Goal: Communication & Community: Participate in discussion

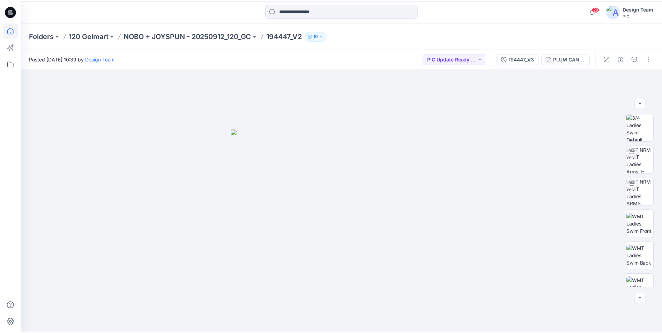
scroll to position [140, 0]
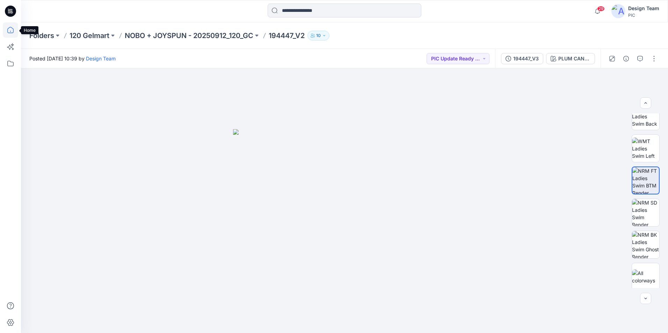
click at [10, 31] on icon at bounding box center [10, 29] width 15 height 15
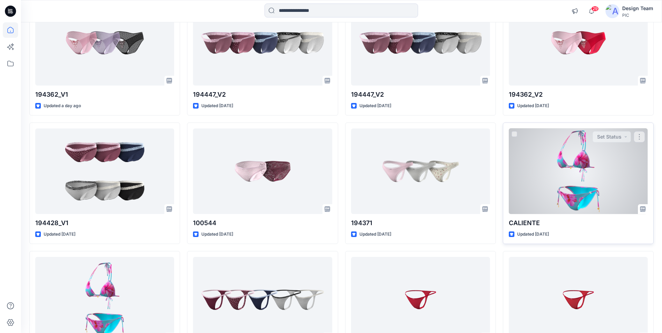
scroll to position [105, 0]
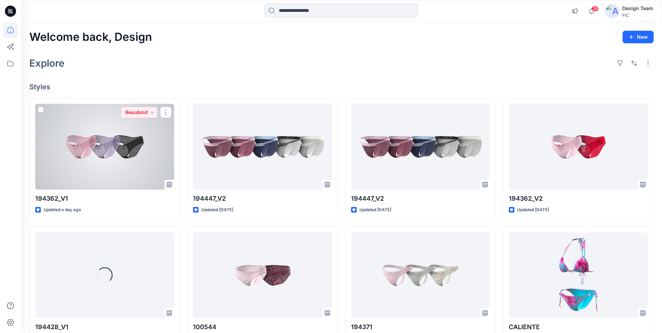
click at [129, 161] on div at bounding box center [104, 147] width 139 height 86
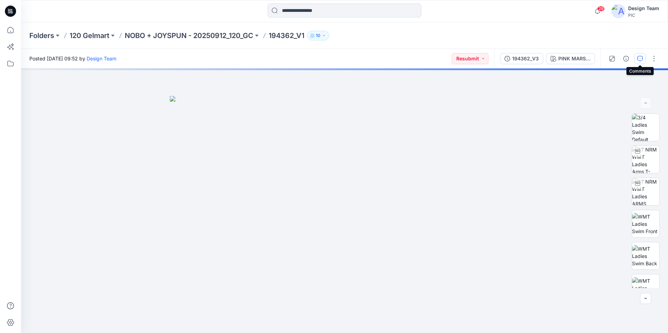
click at [637, 60] on icon "button" at bounding box center [640, 59] width 6 height 6
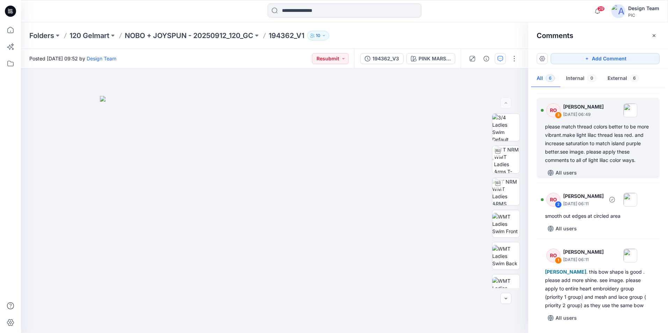
scroll to position [197, 0]
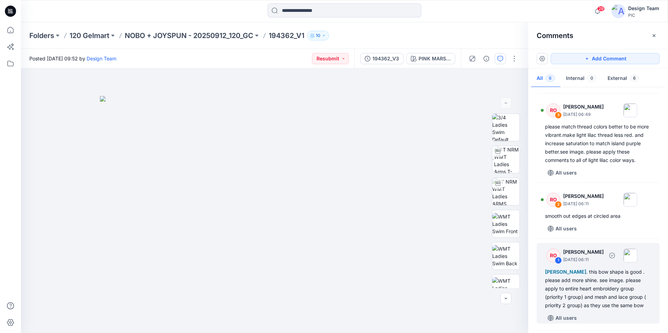
drag, startPoint x: 616, startPoint y: 311, endPoint x: 620, endPoint y: 311, distance: 4.2
click at [616, 311] on div "RO 1 Raquel Ortiz October 06, 2025 06:11 Kapila Kothalawala . this bow shape is…" at bounding box center [597, 283] width 123 height 81
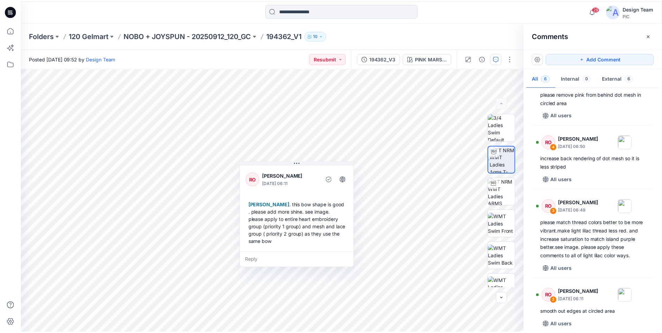
scroll to position [92, 0]
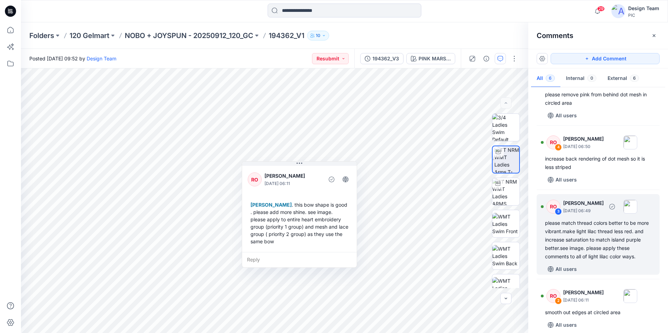
click at [591, 257] on div "please match thread colors better to be more vibrant.make light lilac thread le…" at bounding box center [598, 240] width 106 height 42
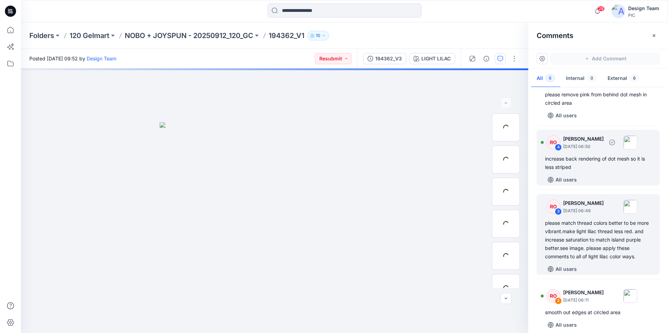
click at [597, 172] on div "RO 4 Raquel Ortiz October 06, 2025 06:50 increase back rendering of dot mesh so…" at bounding box center [597, 158] width 123 height 56
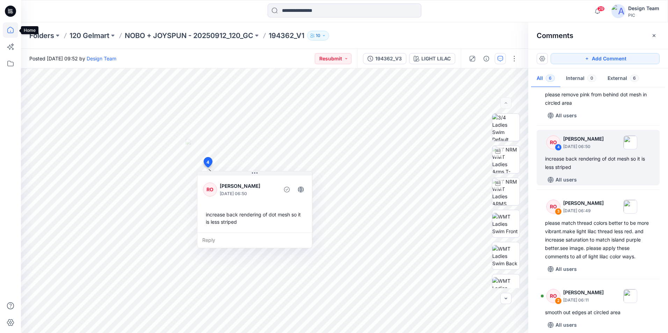
click at [9, 30] on icon at bounding box center [10, 29] width 15 height 15
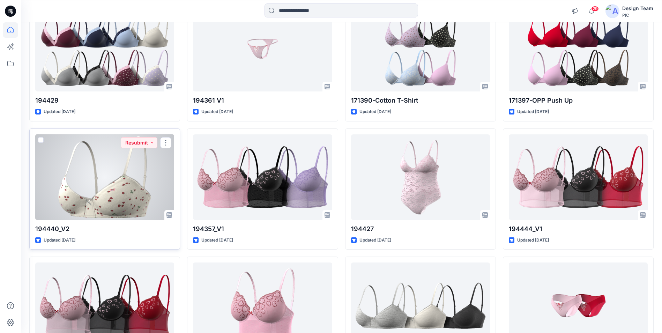
scroll to position [526, 0]
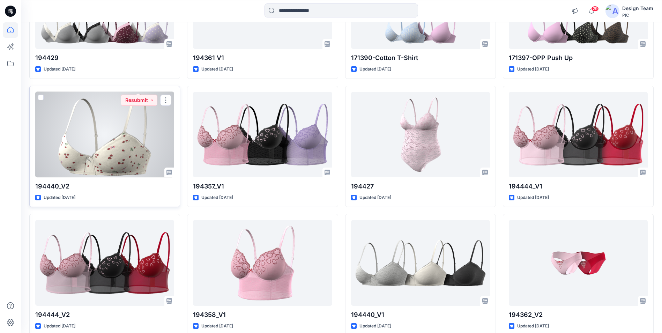
click at [119, 145] on div at bounding box center [104, 135] width 139 height 86
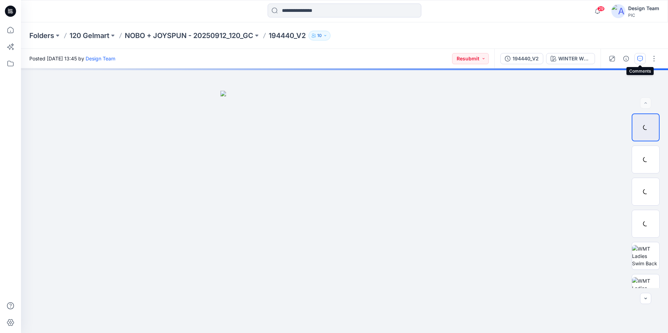
click at [637, 60] on button "button" at bounding box center [639, 58] width 11 height 11
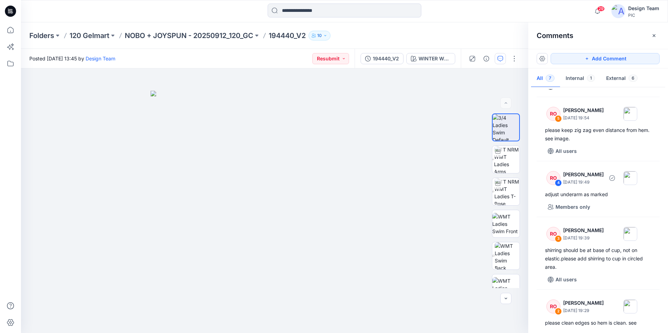
scroll to position [175, 0]
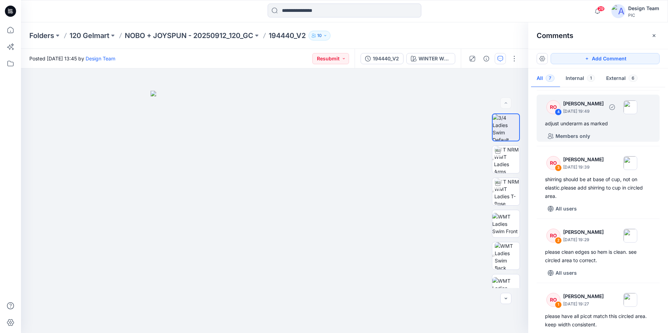
click at [633, 132] on div "Members only" at bounding box center [602, 136] width 115 height 11
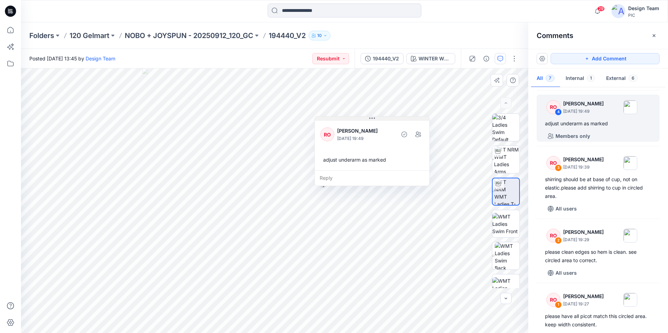
drag, startPoint x: 274, startPoint y: 145, endPoint x: 382, endPoint y: 119, distance: 111.1
click at [382, 119] on button at bounding box center [372, 119] width 115 height 4
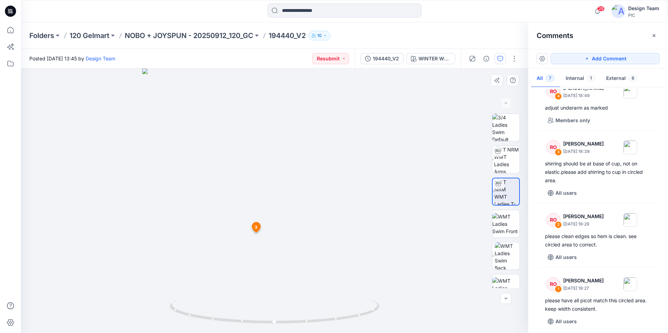
scroll to position [194, 0]
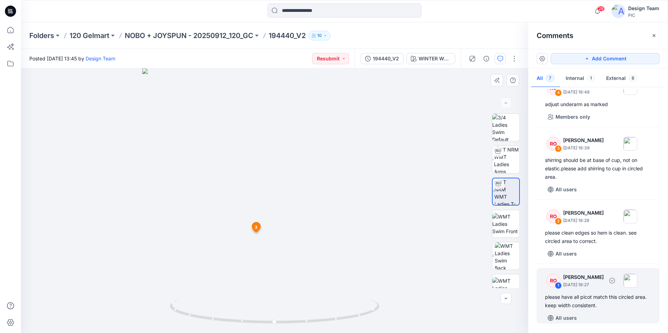
click at [594, 309] on div "please have all picot match this circled area. keep width consistent." at bounding box center [598, 301] width 106 height 17
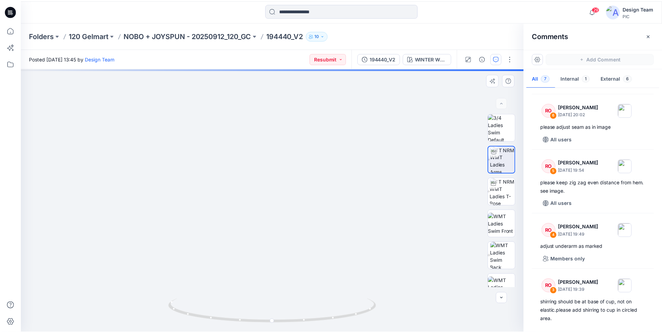
scroll to position [0, 0]
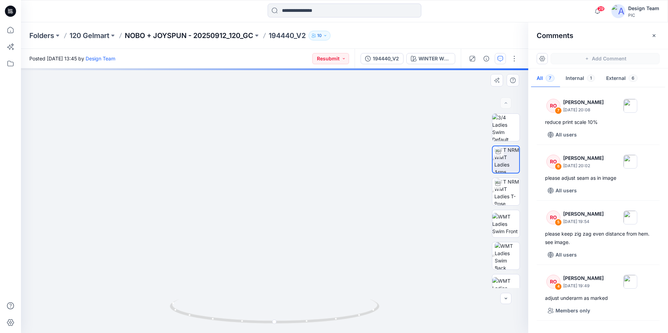
click at [207, 34] on p "NOBO + JOYSPUN - 20250912_120_GC" at bounding box center [189, 36] width 129 height 10
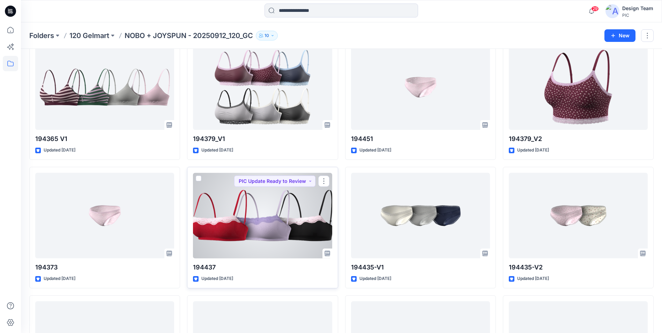
scroll to position [1523, 0]
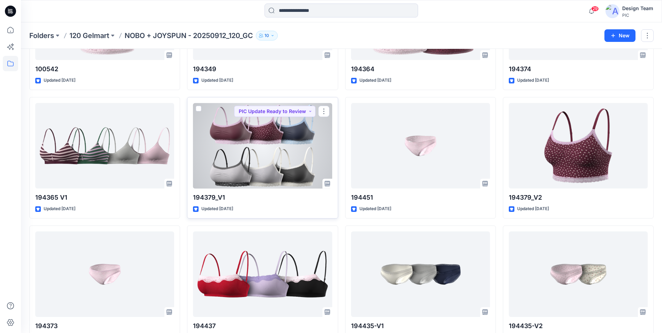
click at [245, 169] on div at bounding box center [262, 146] width 139 height 86
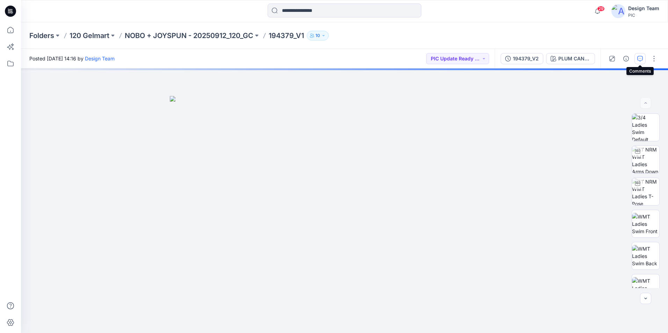
click at [639, 59] on icon "button" at bounding box center [640, 59] width 6 height 6
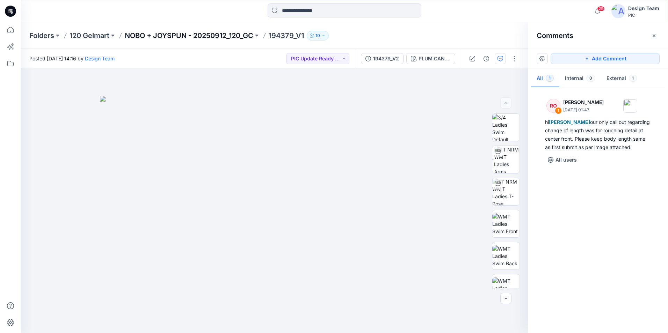
click at [215, 38] on p "NOBO + JOYSPUN - 20250912_120_GC" at bounding box center [189, 36] width 129 height 10
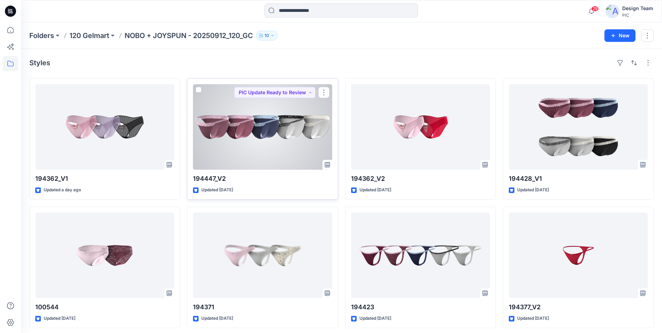
click at [285, 151] on div at bounding box center [262, 127] width 139 height 86
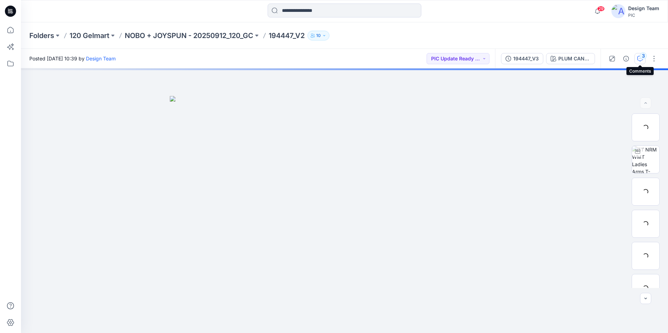
click at [635, 58] on button "3" at bounding box center [639, 58] width 11 height 11
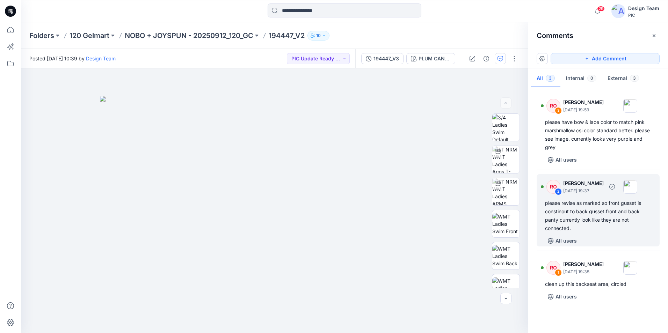
click at [603, 234] on div "RO 2 Raquel Ortiz October 06, 2025 19:37 please revise as marked so front gusse…" at bounding box center [597, 210] width 123 height 72
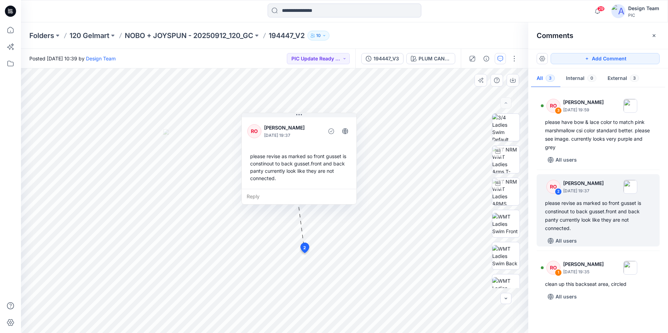
drag, startPoint x: 304, startPoint y: 146, endPoint x: 327, endPoint y: 105, distance: 46.9
click at [327, 122] on div "RO Raquel Ortiz October 06, 2025 19:37" at bounding box center [298, 131] width 103 height 19
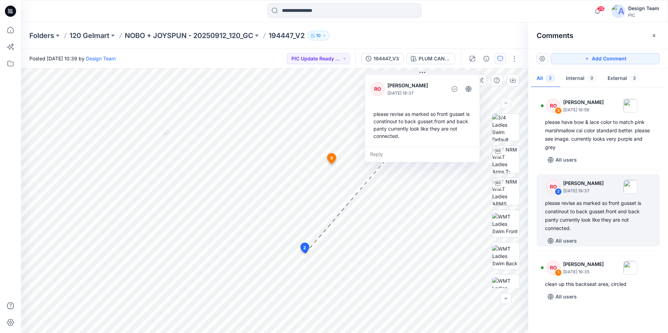
drag, startPoint x: 306, startPoint y: 120, endPoint x: 421, endPoint y: 96, distance: 118.5
click at [421, 96] on p "October 06, 2025 19:37" at bounding box center [415, 93] width 57 height 7
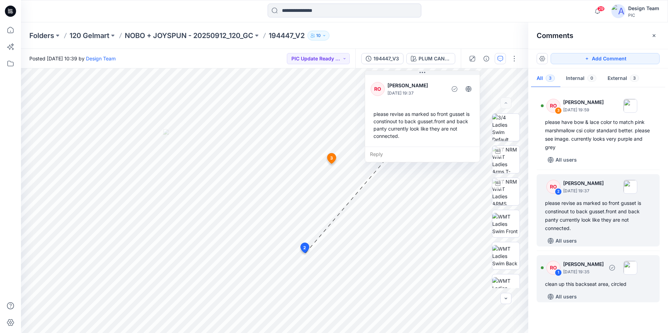
click at [586, 295] on div "All users" at bounding box center [602, 296] width 115 height 11
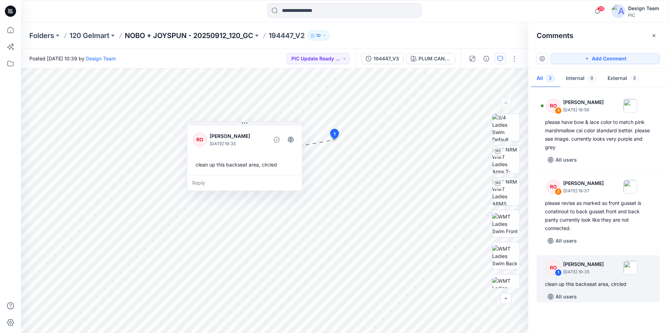
click at [215, 34] on p "NOBO + JOYSPUN - 20250912_120_GC" at bounding box center [189, 36] width 129 height 10
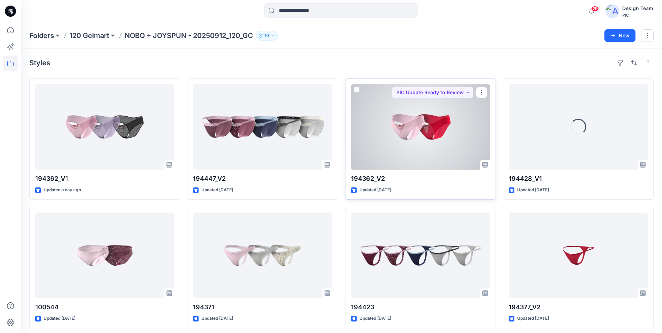
click at [375, 137] on div at bounding box center [420, 127] width 139 height 86
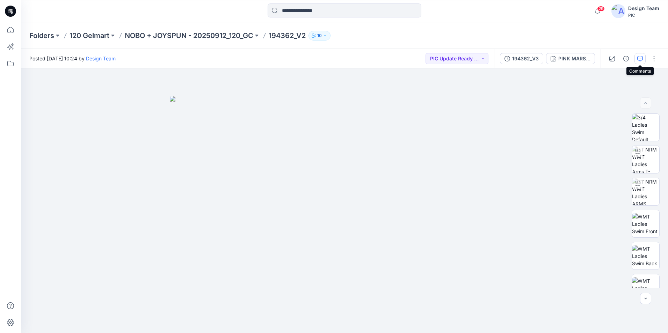
click at [641, 60] on icon "button" at bounding box center [640, 59] width 6 height 6
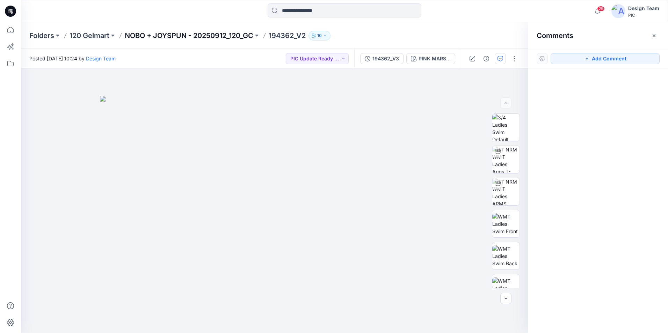
click at [220, 37] on p "NOBO + JOYSPUN - 20250912_120_GC" at bounding box center [189, 36] width 129 height 10
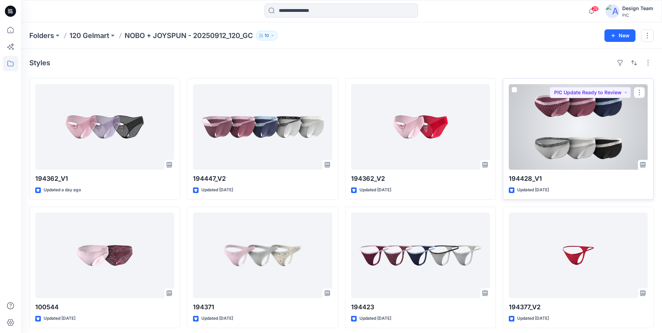
click at [520, 152] on div at bounding box center [578, 127] width 139 height 86
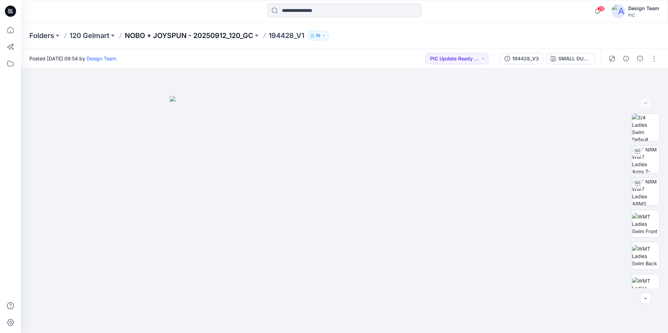
click at [211, 34] on p "NOBO + JOYSPUN - 20250912_120_GC" at bounding box center [189, 36] width 129 height 10
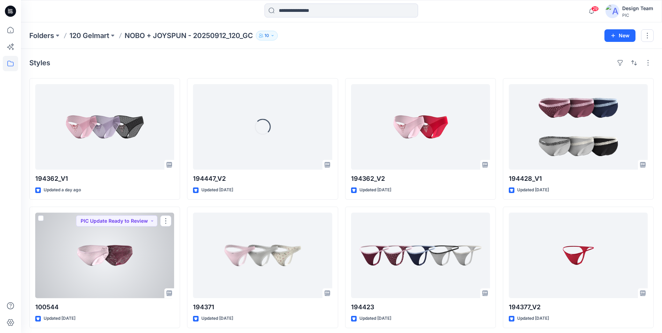
click at [141, 247] on div at bounding box center [104, 256] width 139 height 86
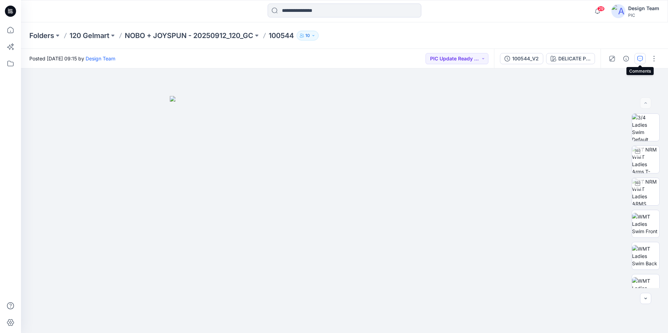
click at [640, 60] on icon "button" at bounding box center [640, 59] width 6 height 6
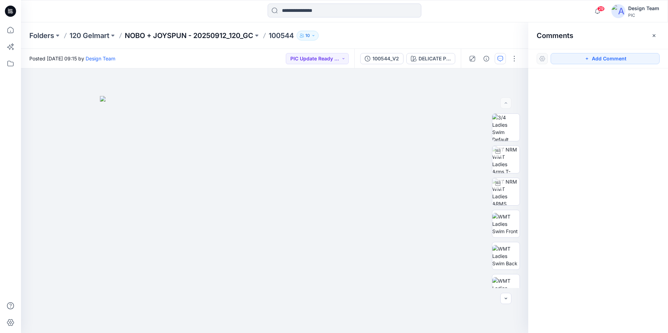
click at [169, 32] on p "NOBO + JOYSPUN - 20250912_120_GC" at bounding box center [189, 36] width 129 height 10
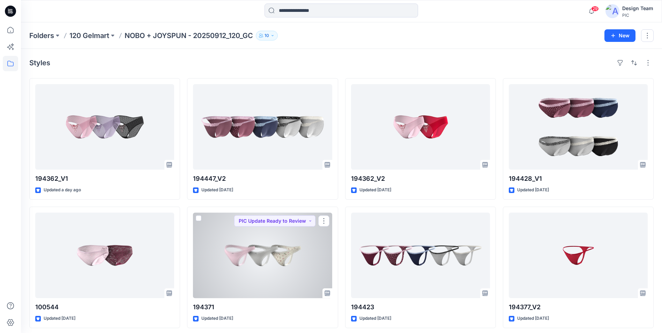
click at [280, 254] on div at bounding box center [262, 256] width 139 height 86
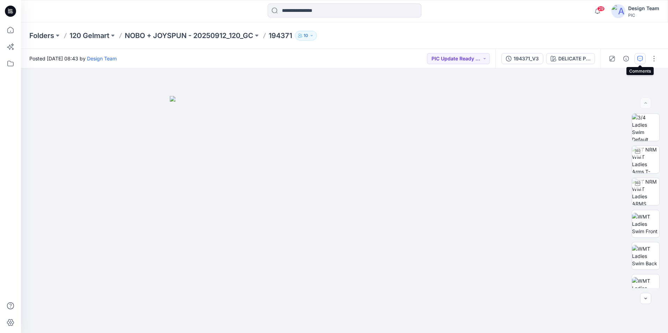
click at [638, 57] on icon "button" at bounding box center [640, 59] width 6 height 6
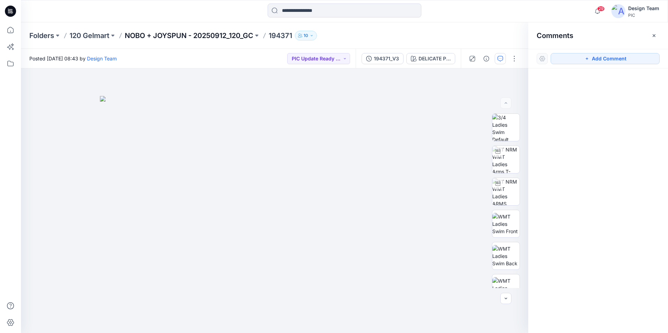
click at [241, 32] on p "NOBO + JOYSPUN - 20250912_120_GC" at bounding box center [189, 36] width 129 height 10
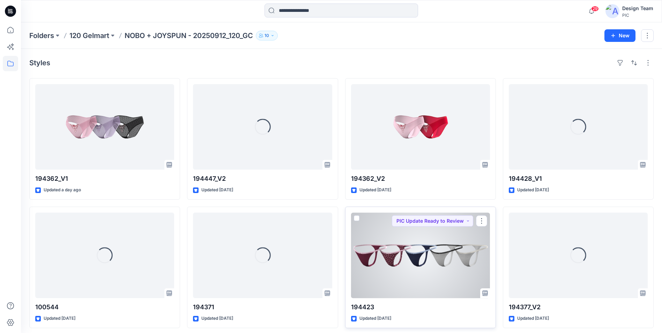
click at [403, 265] on div at bounding box center [420, 256] width 139 height 86
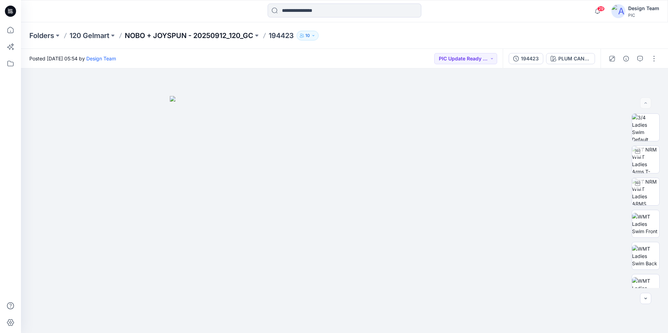
click at [249, 35] on p "NOBO + JOYSPUN - 20250912_120_GC" at bounding box center [189, 36] width 129 height 10
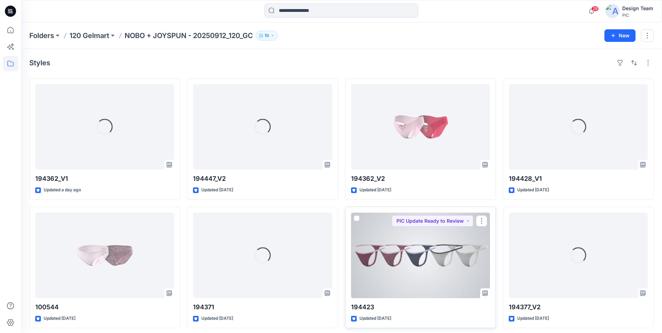
scroll to position [70, 0]
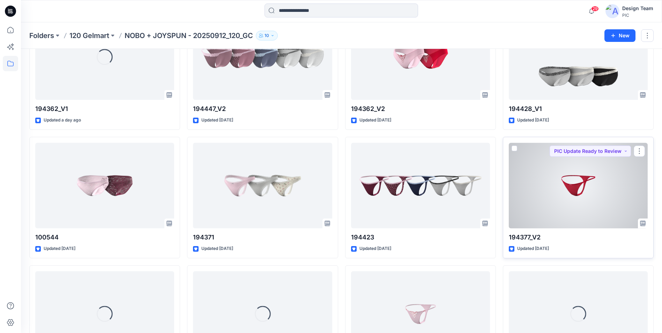
drag, startPoint x: 579, startPoint y: 189, endPoint x: 579, endPoint y: 193, distance: 4.6
click at [579, 189] on div at bounding box center [578, 186] width 139 height 86
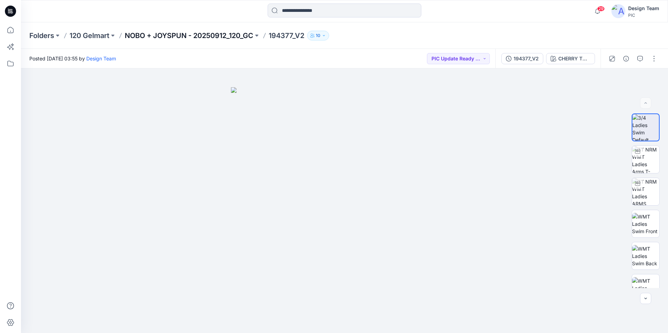
click at [238, 35] on p "NOBO + JOYSPUN - 20250912_120_GC" at bounding box center [189, 36] width 129 height 10
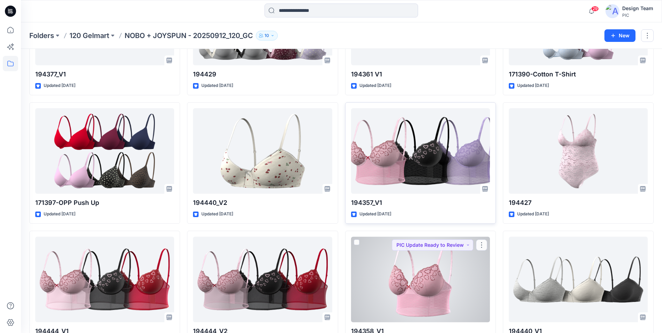
scroll to position [314, 0]
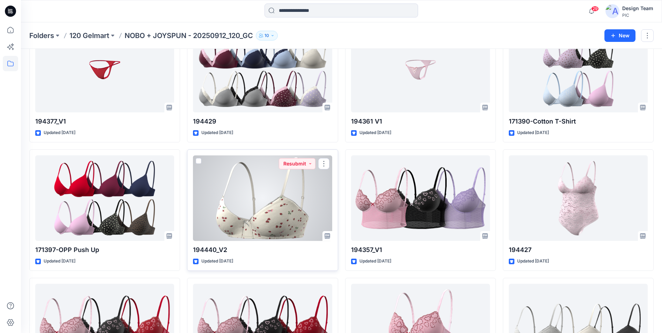
click at [289, 223] on div at bounding box center [262, 198] width 139 height 86
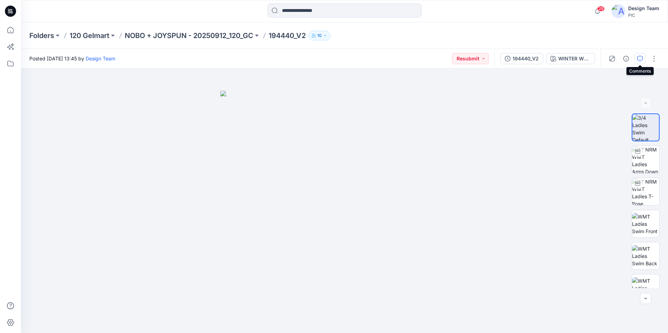
click at [643, 58] on button "button" at bounding box center [639, 58] width 11 height 11
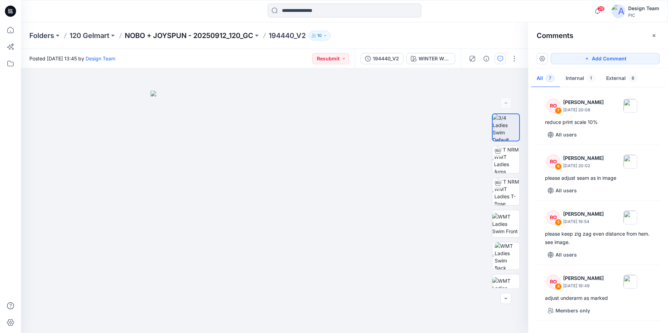
click at [233, 37] on p "NOBO + JOYSPUN - 20250912_120_GC" at bounding box center [189, 36] width 129 height 10
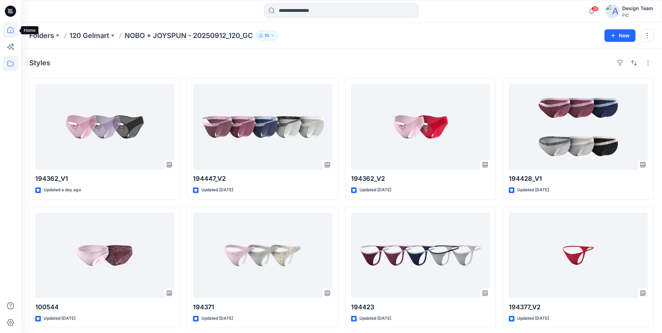
click at [10, 30] on icon at bounding box center [10, 29] width 15 height 15
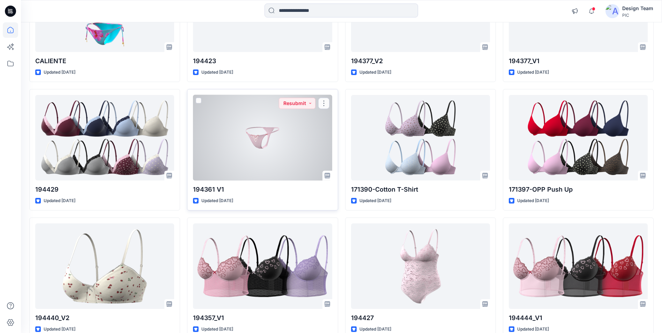
scroll to position [387, 0]
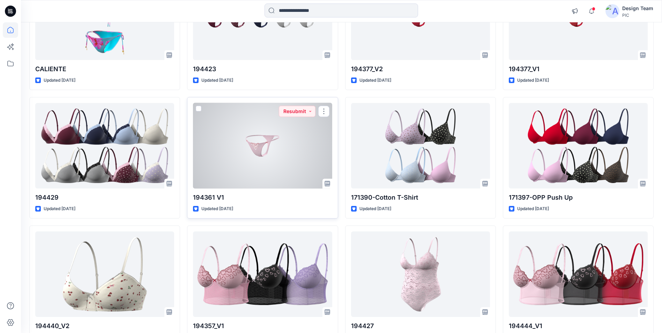
click at [287, 173] on div at bounding box center [262, 146] width 139 height 86
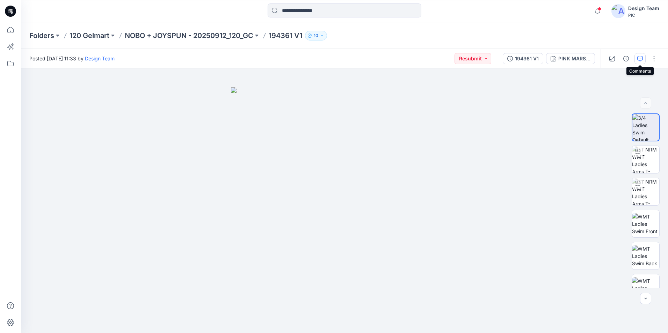
click at [634, 61] on button "button" at bounding box center [639, 58] width 11 height 11
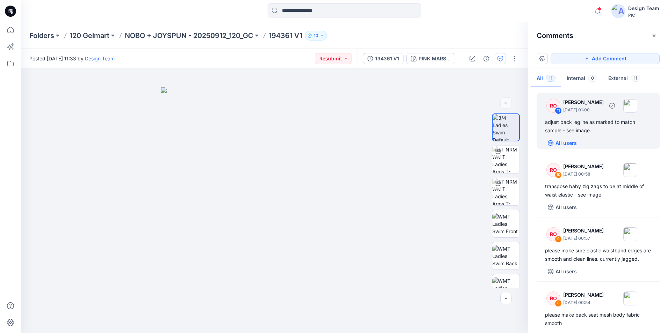
click at [578, 140] on div "All users" at bounding box center [602, 143] width 115 height 11
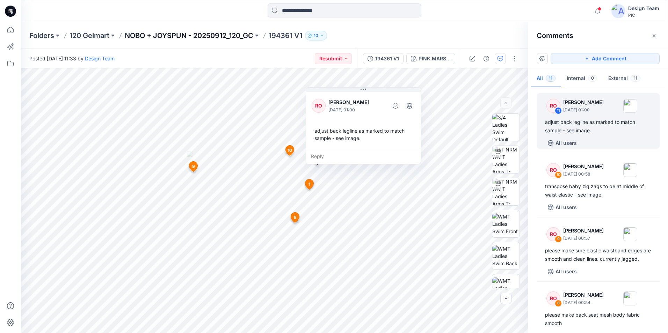
click at [138, 34] on p "NOBO + JOYSPUN - 20250912_120_GC" at bounding box center [189, 36] width 129 height 10
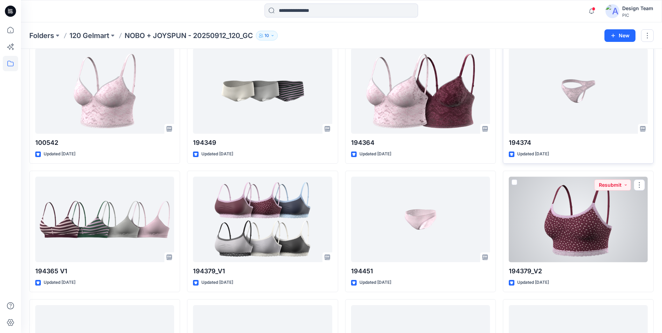
scroll to position [1384, 0]
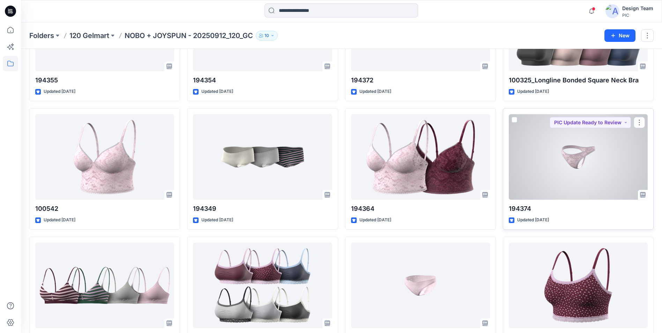
click at [554, 179] on div at bounding box center [578, 157] width 139 height 86
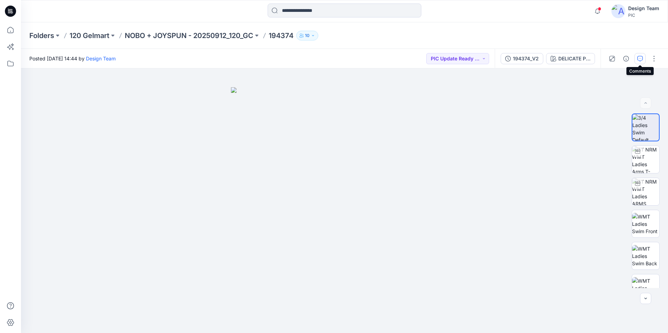
click at [642, 57] on icon "button" at bounding box center [640, 59] width 6 height 6
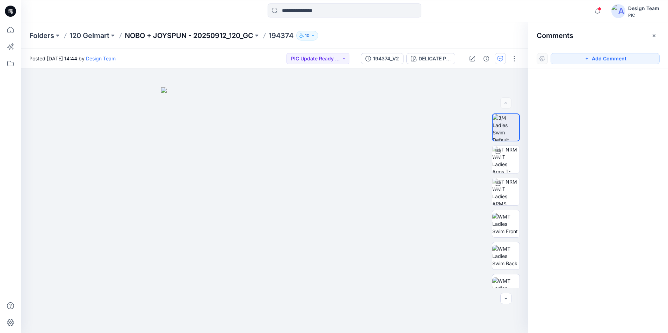
click at [163, 34] on p "NOBO + JOYSPUN - 20250912_120_GC" at bounding box center [189, 36] width 129 height 10
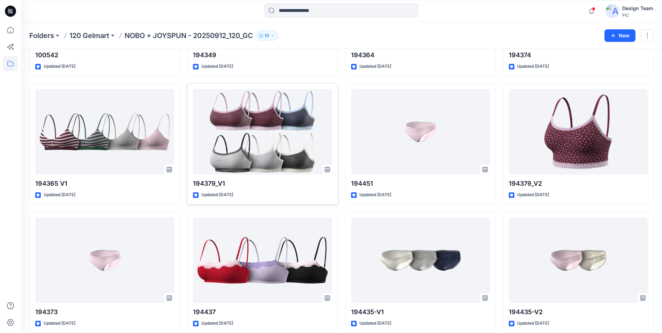
scroll to position [1536, 0]
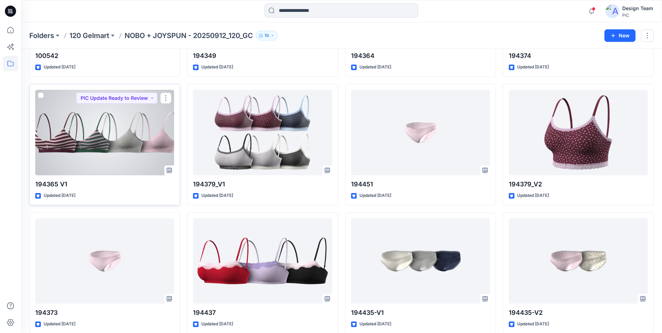
click at [122, 146] on div at bounding box center [104, 133] width 139 height 86
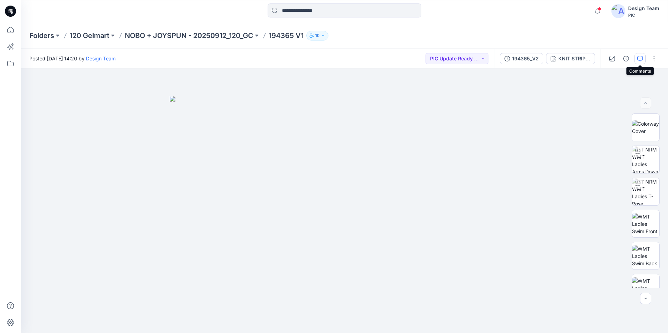
click at [641, 60] on icon "button" at bounding box center [640, 59] width 6 height 6
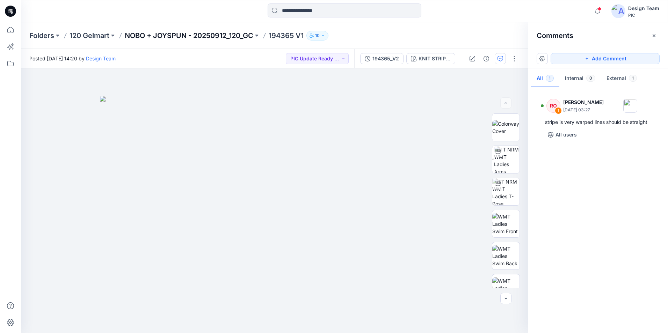
click at [217, 37] on p "NOBO + JOYSPUN - 20250912_120_GC" at bounding box center [189, 36] width 129 height 10
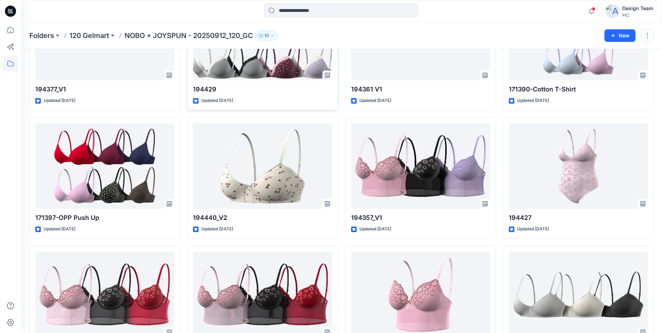
scroll to position [279, 0]
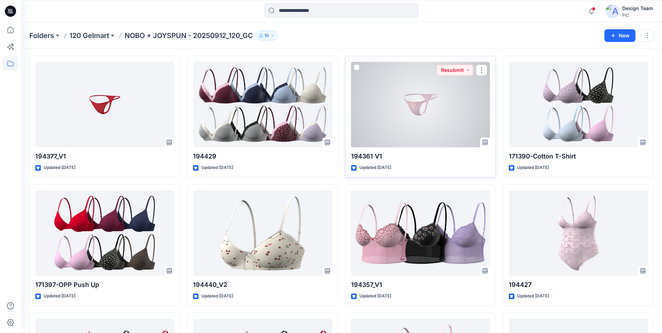
click at [437, 139] on div at bounding box center [420, 105] width 139 height 86
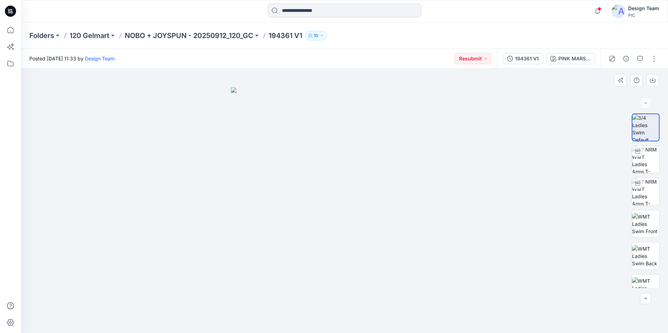
drag, startPoint x: 166, startPoint y: 3, endPoint x: 89, endPoint y: 183, distance: 195.9
click at [89, 184] on div at bounding box center [344, 200] width 647 height 265
drag, startPoint x: 78, startPoint y: 0, endPoint x: 271, endPoint y: 91, distance: 214.0
click at [271, 91] on img at bounding box center [344, 210] width 227 height 246
click at [257, 37] on button at bounding box center [256, 36] width 7 height 10
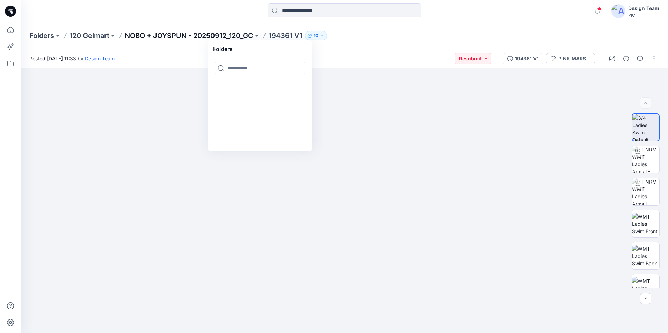
click at [197, 34] on p "NOBO + JOYSPUN - 20250912_120_GC" at bounding box center [189, 36] width 129 height 10
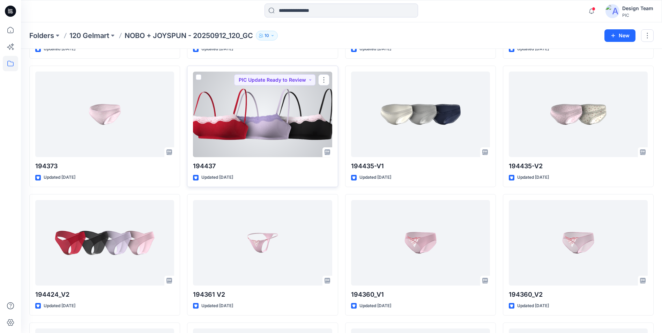
scroll to position [1746, 0]
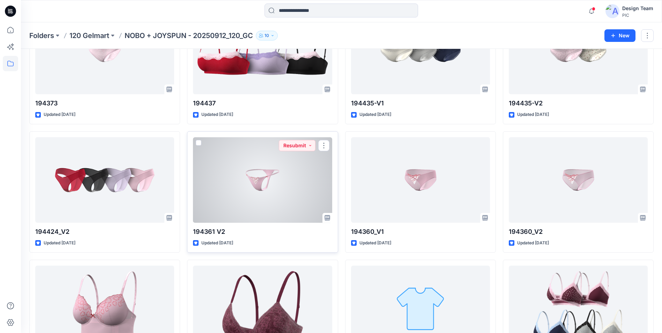
click at [268, 193] on div at bounding box center [262, 180] width 139 height 86
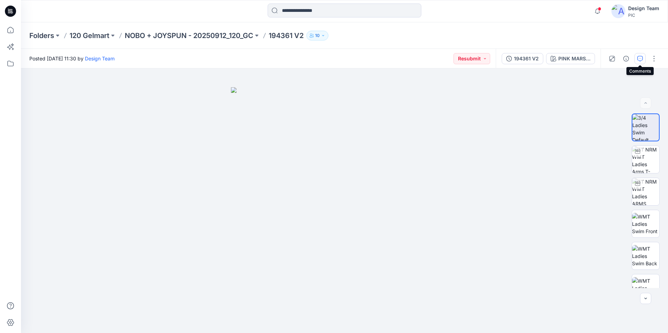
click at [642, 60] on icon "button" at bounding box center [640, 59] width 6 height 6
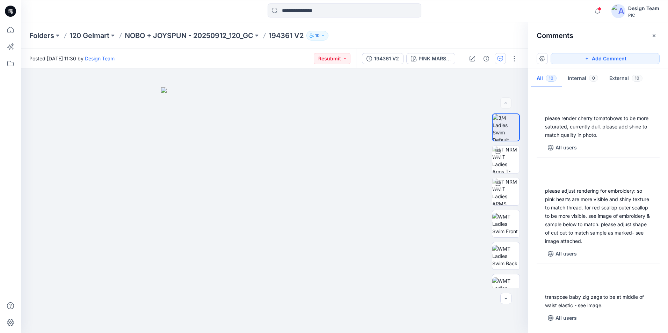
scroll to position [462, 0]
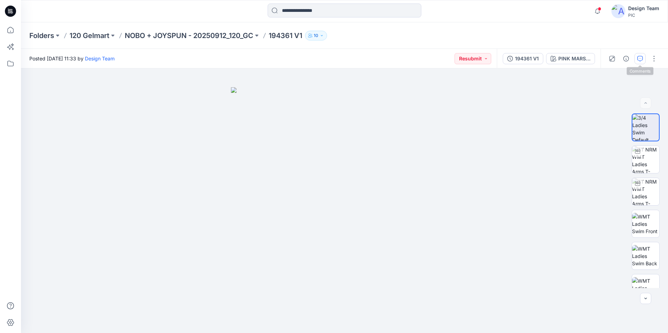
click at [639, 60] on icon "button" at bounding box center [640, 59] width 6 height 6
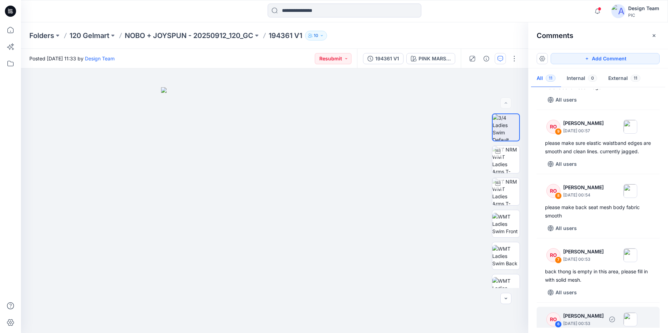
scroll to position [107, 0]
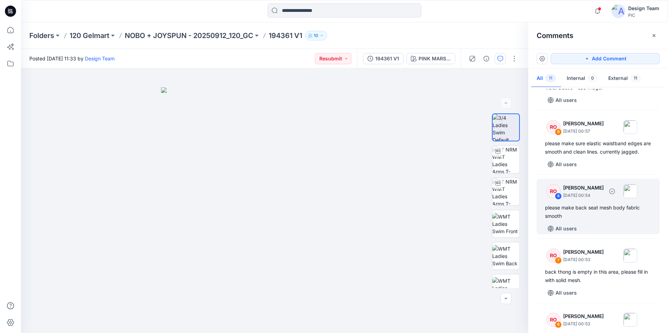
click at [602, 229] on div "RO 8 Raquel Ortiz October 02, 2025 00:54 please make back seat mesh body fabric…" at bounding box center [597, 207] width 123 height 56
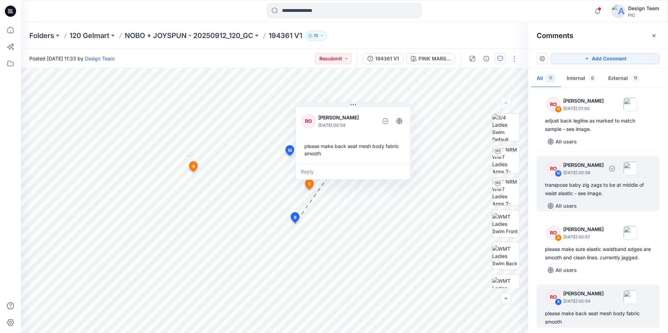
scroll to position [0, 0]
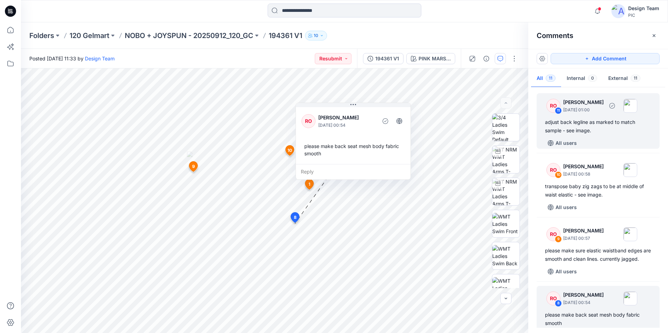
click at [584, 131] on div "adjust back legline as marked to match sample - see image." at bounding box center [598, 126] width 106 height 17
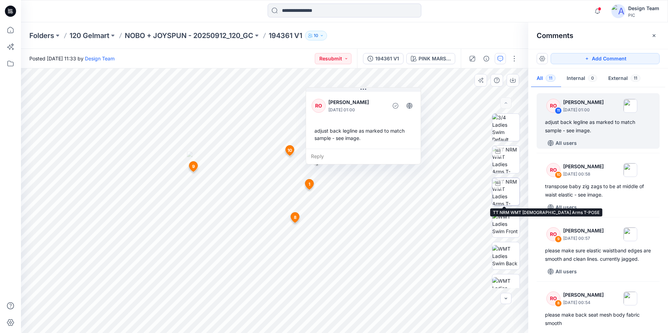
drag, startPoint x: 501, startPoint y: 193, endPoint x: 500, endPoint y: 197, distance: 4.3
click at [501, 192] on img at bounding box center [505, 191] width 27 height 27
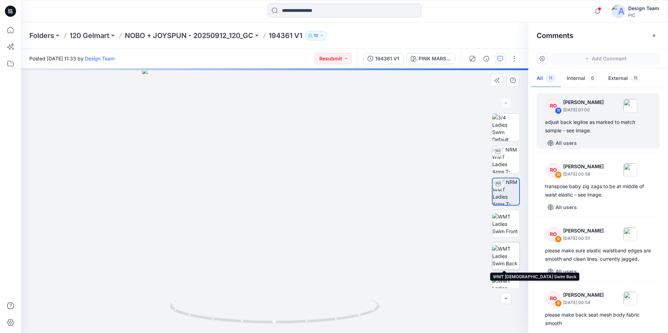
click at [507, 258] on img at bounding box center [505, 256] width 27 height 22
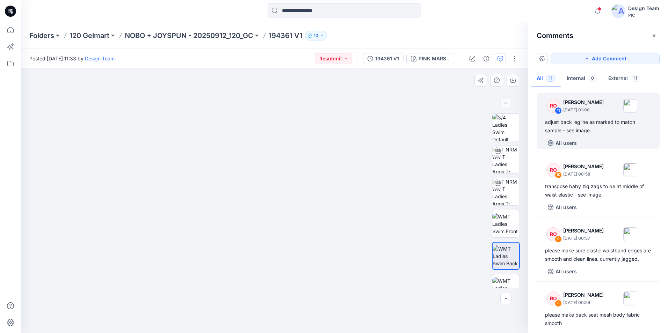
drag, startPoint x: 281, startPoint y: 290, endPoint x: 300, endPoint y: 198, distance: 94.5
click at [501, 187] on div at bounding box center [497, 183] width 11 height 11
drag, startPoint x: 364, startPoint y: 314, endPoint x: 246, endPoint y: 312, distance: 117.7
click at [246, 312] on icon at bounding box center [275, 312] width 211 height 26
drag, startPoint x: 244, startPoint y: 322, endPoint x: 276, endPoint y: 287, distance: 47.0
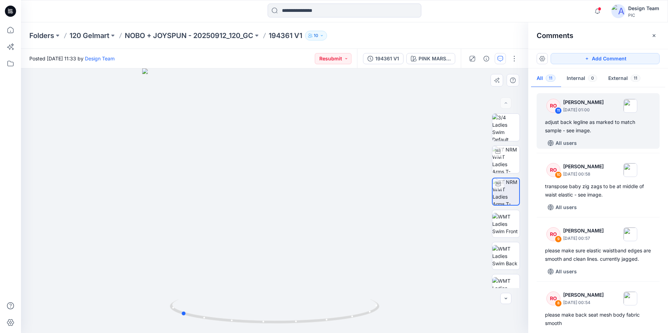
click at [268, 325] on icon at bounding box center [275, 312] width 211 height 26
click at [610, 120] on div "adjust back legline as marked to match sample - see image." at bounding box center [598, 126] width 106 height 17
click at [577, 131] on div "adjust back legline as marked to match sample - see image." at bounding box center [598, 126] width 106 height 17
click at [619, 132] on div "adjust back legline as marked to match sample - see image." at bounding box center [598, 126] width 106 height 17
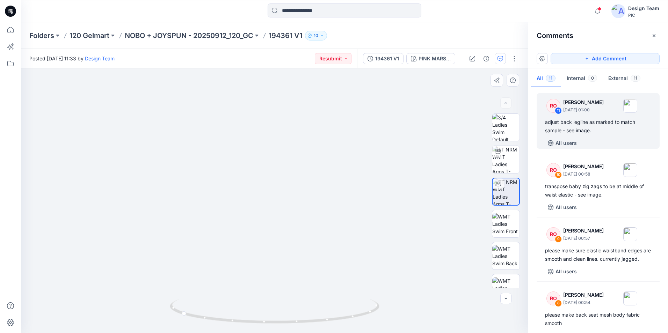
click at [431, 203] on img at bounding box center [274, 96] width 681 height 473
click at [575, 133] on div "adjust back legline as marked to match sample - see image." at bounding box center [598, 126] width 106 height 17
click at [413, 149] on div at bounding box center [274, 200] width 507 height 265
click at [589, 125] on div "adjust back legline as marked to match sample - see image." at bounding box center [598, 126] width 106 height 17
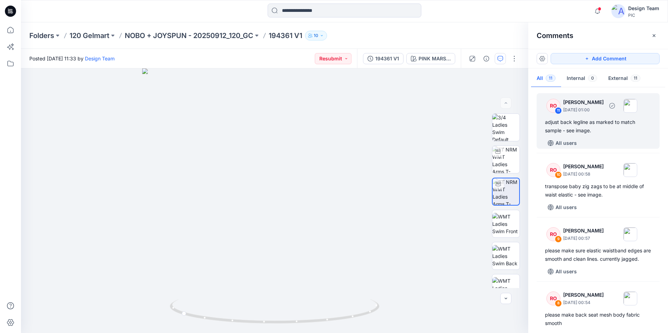
drag, startPoint x: 589, startPoint y: 125, endPoint x: 622, endPoint y: 134, distance: 34.3
click at [622, 134] on div "adjust back legline as marked to match sample - see image." at bounding box center [598, 126] width 106 height 17
drag, startPoint x: 622, startPoint y: 134, endPoint x: 620, endPoint y: 148, distance: 14.4
click at [620, 149] on div "RO 11 Raquel Ortiz October 02, 2025 01:00 adjust back legline as marked to matc…" at bounding box center [598, 208] width 140 height 239
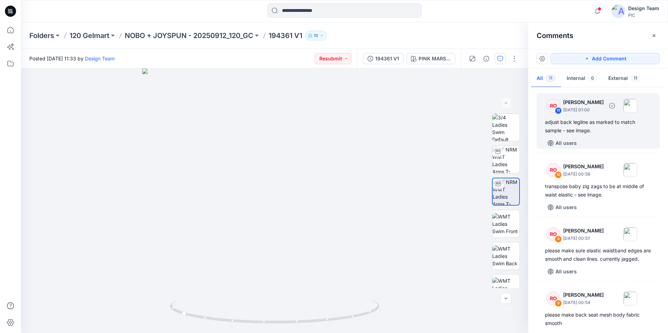
click at [541, 99] on div "RO 11" at bounding box center [551, 106] width 20 height 14
click at [540, 99] on div "RO 11 Raquel Ortiz October 02, 2025 01:00 adjust back legline as marked to matc…" at bounding box center [597, 121] width 123 height 56
click at [601, 137] on div "RO 11 Raquel Ortiz October 02, 2025 01:00 adjust back legline as marked to matc…" at bounding box center [597, 121] width 123 height 56
click at [516, 134] on img at bounding box center [505, 127] width 27 height 27
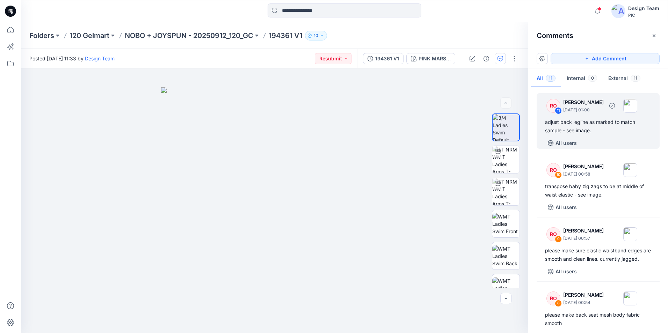
click at [572, 127] on div "adjust back legline as marked to match sample - see image." at bounding box center [598, 126] width 106 height 17
click at [645, 136] on div "RO 11 Raquel Ortiz October 02, 2025 01:00 adjust back legline as marked to matc…" at bounding box center [597, 121] width 123 height 56
click at [631, 143] on div "All users" at bounding box center [602, 143] width 115 height 11
click at [553, 109] on div "RO" at bounding box center [553, 106] width 14 height 14
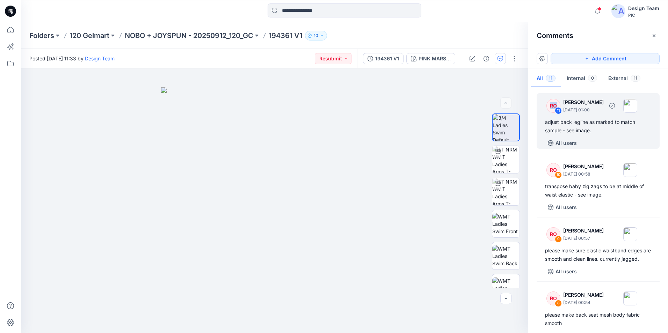
click at [553, 108] on div "RO" at bounding box center [553, 106] width 14 height 14
drag, startPoint x: 553, startPoint y: 108, endPoint x: 633, endPoint y: 138, distance: 85.7
click at [634, 139] on div "All users" at bounding box center [602, 143] width 115 height 11
click at [579, 108] on p "October 02, 2025 01:00" at bounding box center [583, 110] width 41 height 7
drag, startPoint x: 434, startPoint y: 126, endPoint x: 439, endPoint y: 123, distance: 5.8
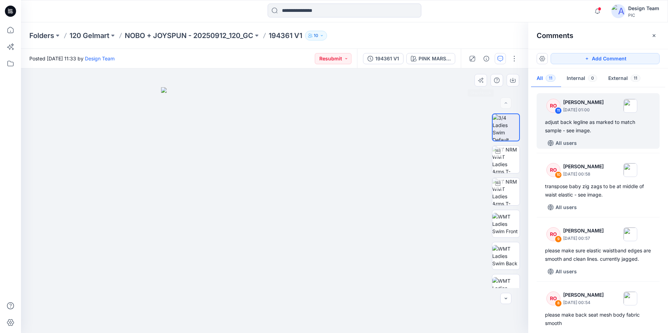
click at [434, 125] on div at bounding box center [274, 200] width 507 height 265
click at [622, 77] on button "External 11" at bounding box center [623, 79] width 43 height 18
click at [589, 104] on p "Raquel Ortiz" at bounding box center [583, 102] width 41 height 8
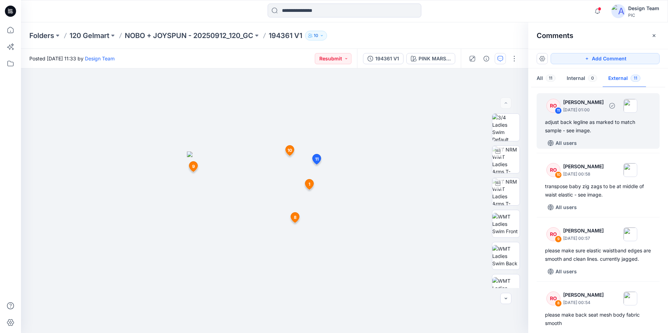
click at [555, 132] on div "adjust back legline as marked to match sample - see image." at bounding box center [598, 126] width 106 height 17
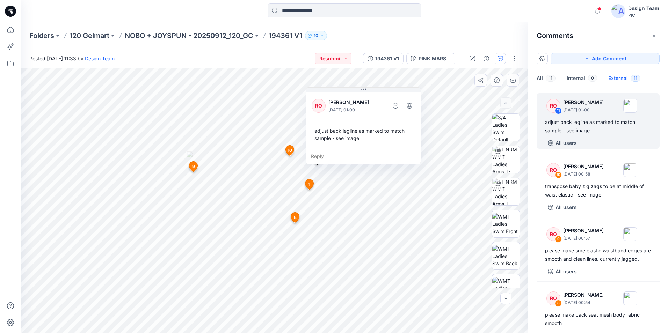
click at [319, 158] on div "Reply" at bounding box center [363, 156] width 115 height 15
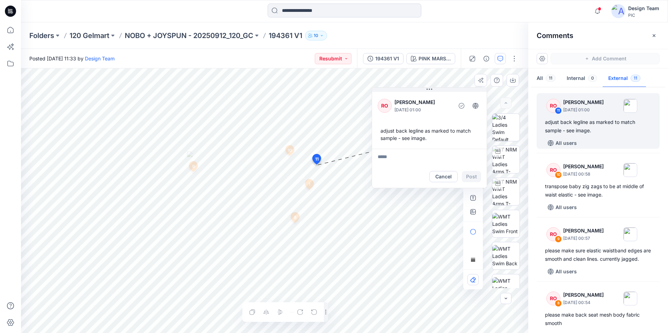
drag, startPoint x: 329, startPoint y: 172, endPoint x: 397, endPoint y: 172, distance: 67.7
click at [397, 172] on div "Cancel Post" at bounding box center [429, 177] width 115 height 22
click at [447, 177] on button "Cancel" at bounding box center [445, 176] width 28 height 11
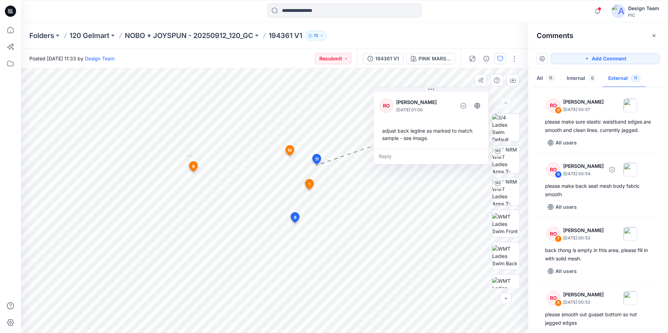
scroll to position [140, 0]
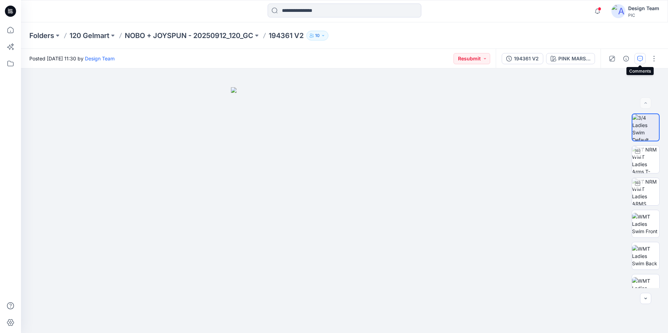
click at [638, 58] on icon "button" at bounding box center [640, 59] width 6 height 6
